Goal: Check status: Check status

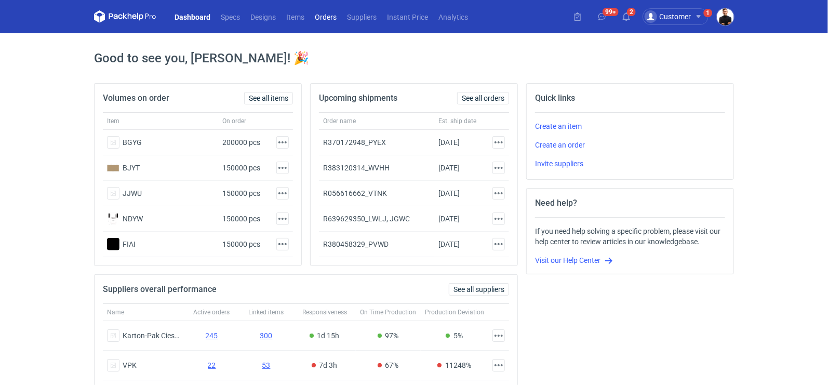
click at [320, 16] on link "Orders" at bounding box center [325, 16] width 32 height 12
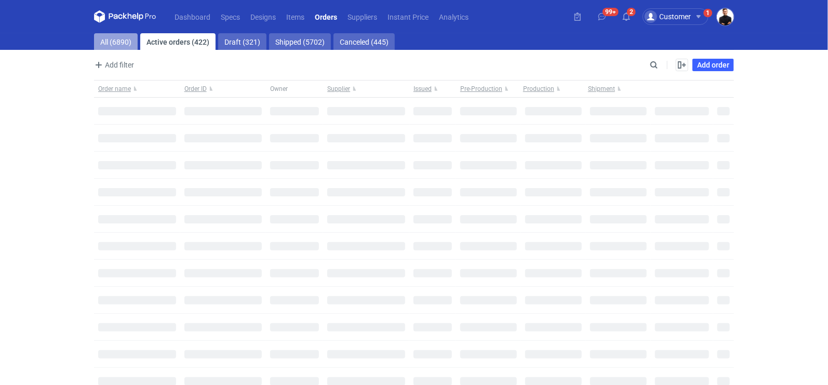
click at [117, 42] on link "All (6890)" at bounding box center [116, 41] width 44 height 17
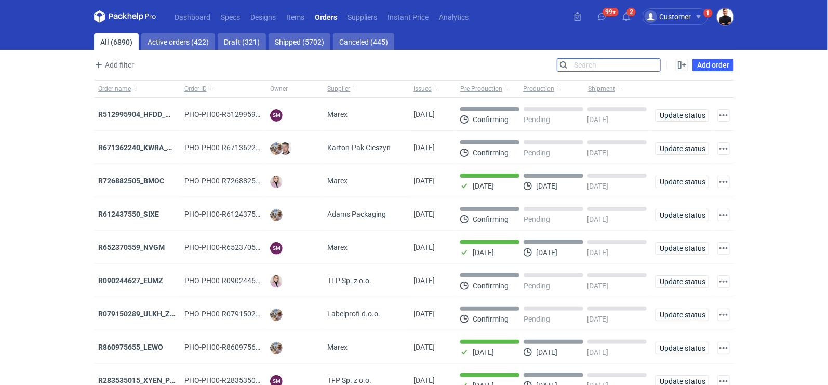
click at [651, 63] on input "Search" at bounding box center [608, 65] width 103 height 12
type input "PPRG"
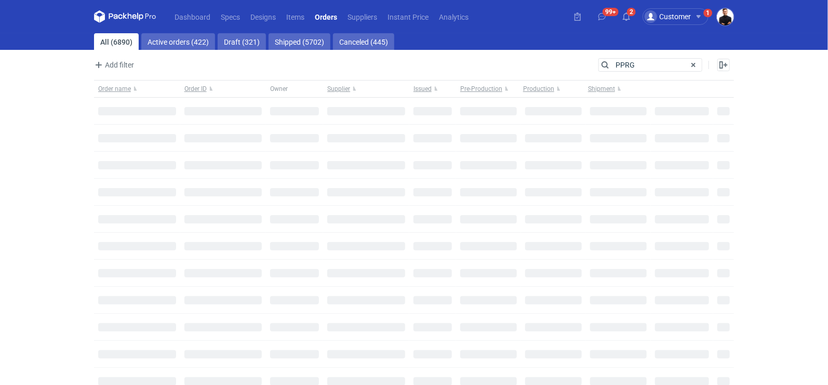
click at [563, 65] on div "Add filter Owner first name Owner last name Issued Supplier" at bounding box center [346, 65] width 504 height 12
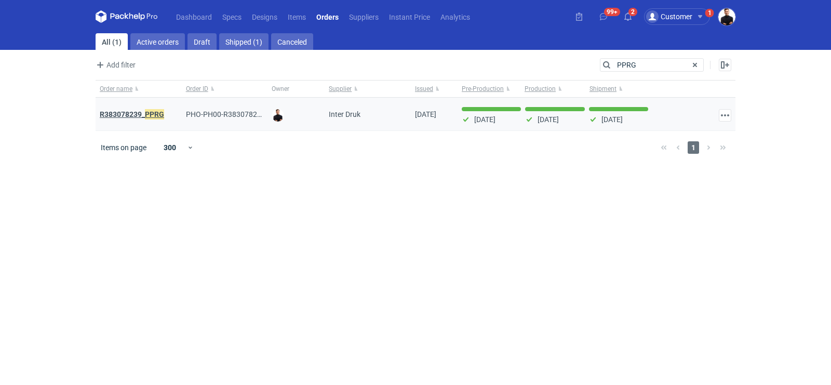
click at [154, 116] on em "PPRG" at bounding box center [154, 114] width 19 height 11
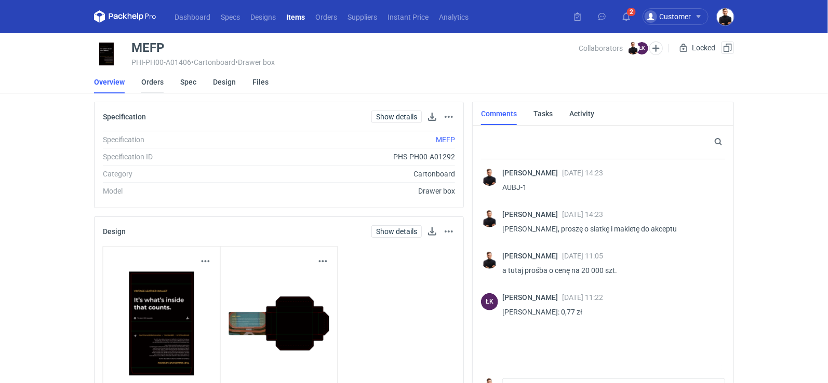
click at [159, 84] on link "Orders" at bounding box center [152, 82] width 22 height 23
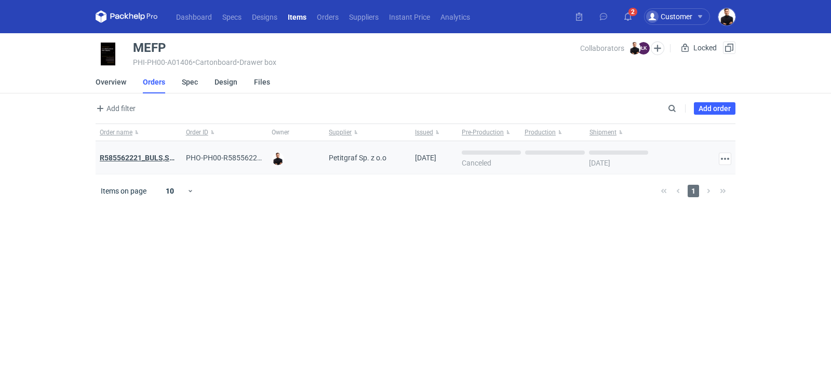
click at [167, 158] on strong "R585562221_BULS,SYLM,MEFP" at bounding box center [152, 158] width 105 height 8
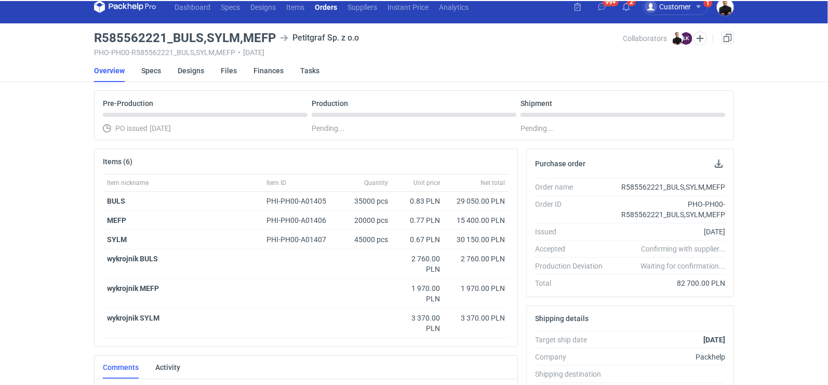
scroll to position [12, 0]
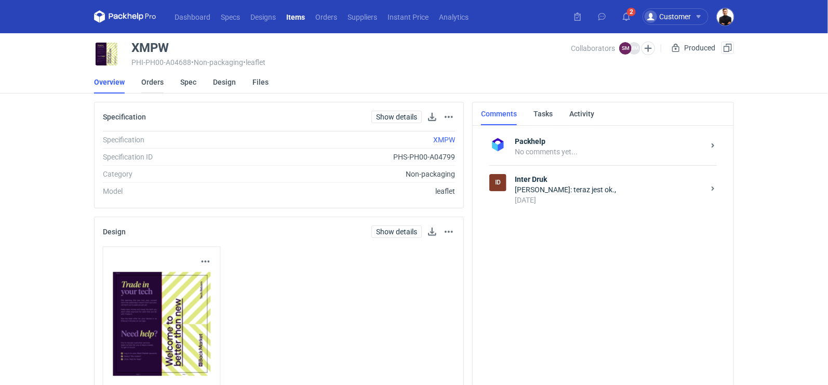
click at [156, 82] on link "Orders" at bounding box center [152, 82] width 22 height 23
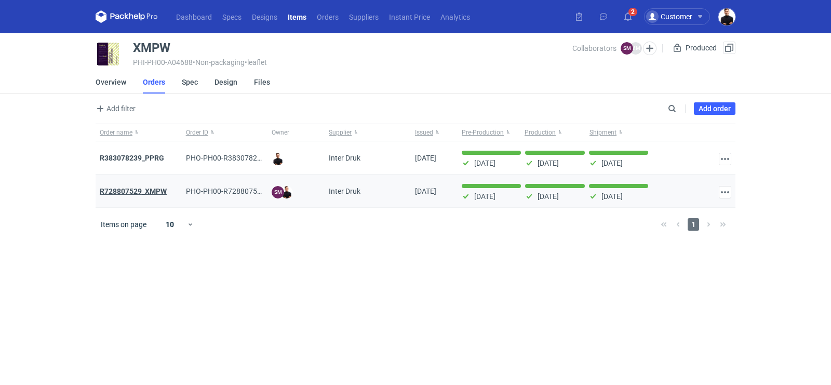
click at [146, 189] on strong "R728807529_XMPW" at bounding box center [133, 191] width 67 height 8
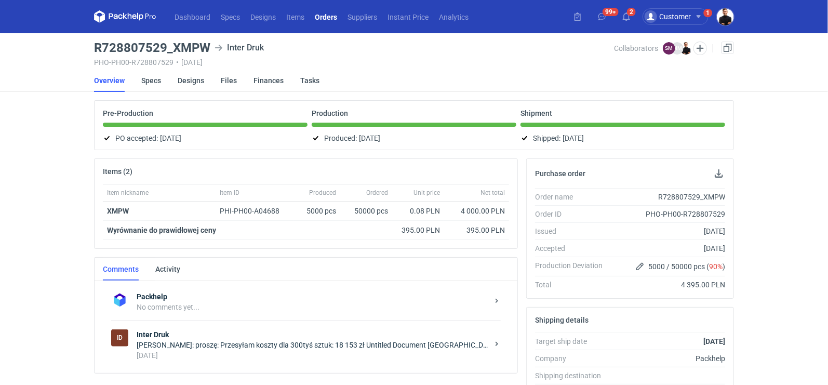
click at [238, 341] on div "Michał Mrozek: proszę: Przesyłam koszty dla 300tyś sztuk: 18 153 zł Untitled Do…" at bounding box center [313, 345] width 352 height 10
